Goal: Information Seeking & Learning: Learn about a topic

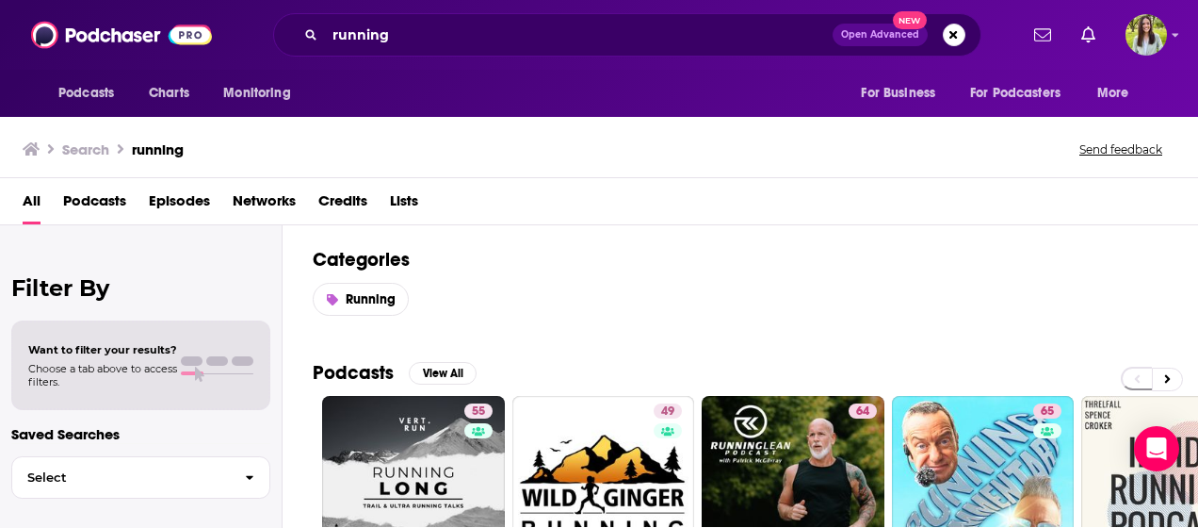
click at [398, 51] on div "running Open Advanced New" at bounding box center [627, 34] width 708 height 43
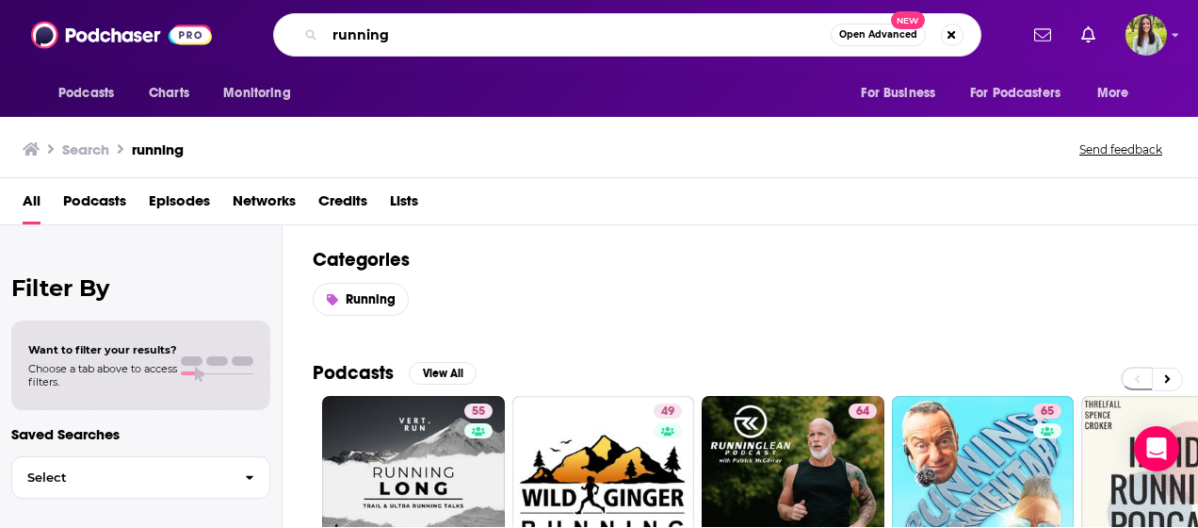
click at [389, 36] on input "running" at bounding box center [578, 35] width 506 height 30
paste input "CX Decoded Podcast"
type input "CX Decoded Podcast"
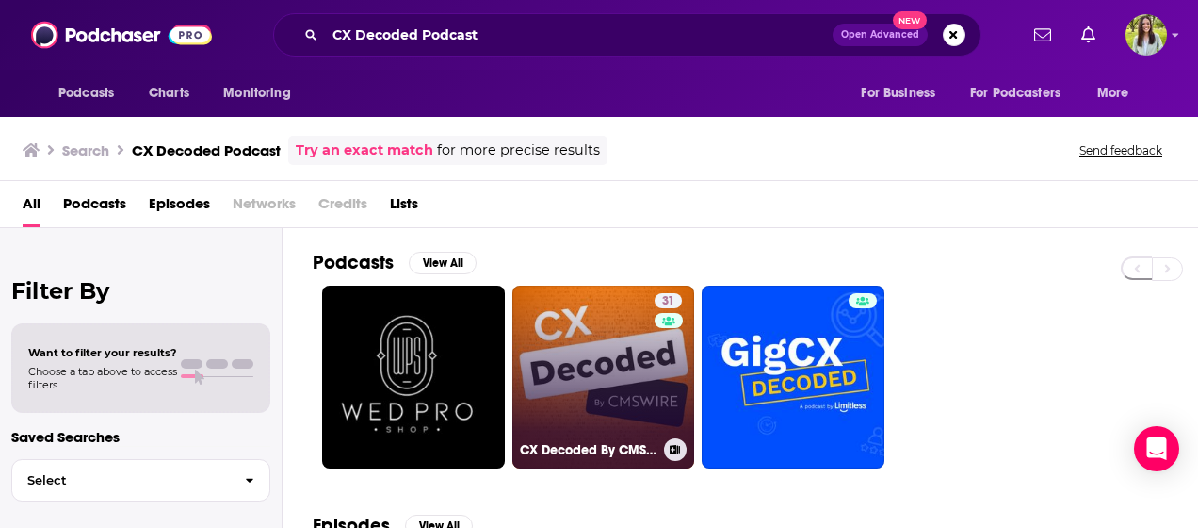
click at [606, 376] on link "31 CX Decoded By CMSWire" at bounding box center [603, 376] width 183 height 183
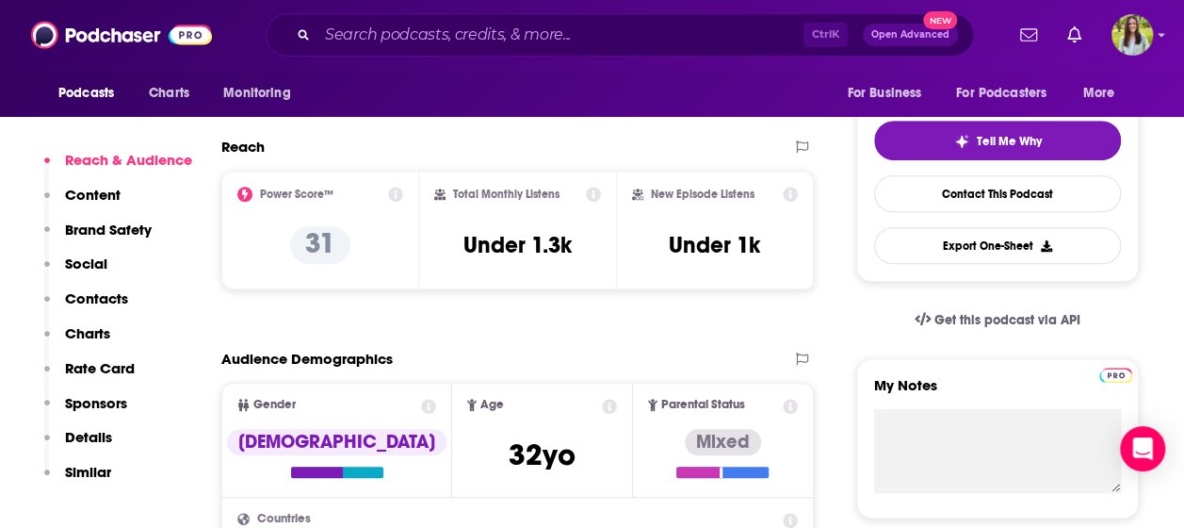
scroll to position [405, 0]
